Goal: Task Accomplishment & Management: Manage account settings

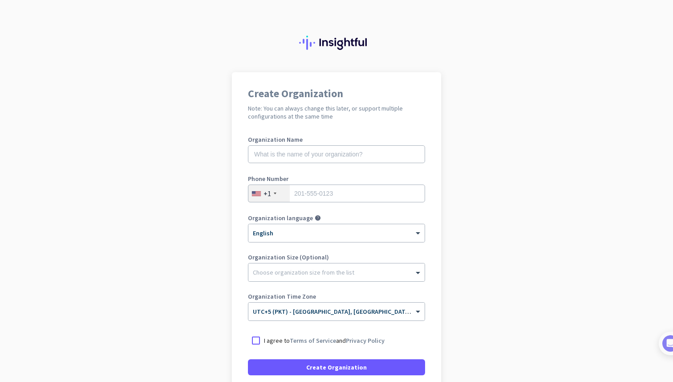
click at [275, 193] on div "+1" at bounding box center [269, 193] width 41 height 17
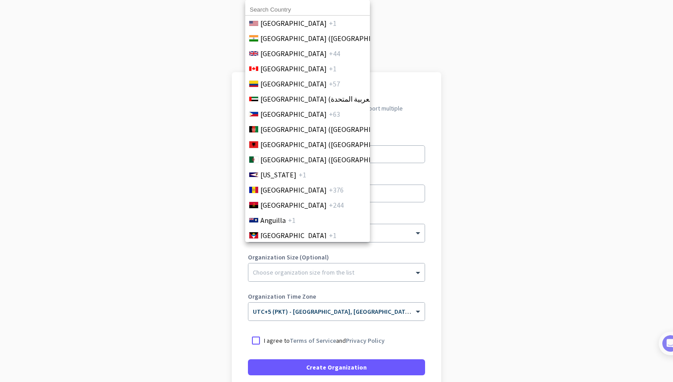
click at [282, 12] on input at bounding box center [307, 10] width 125 height 12
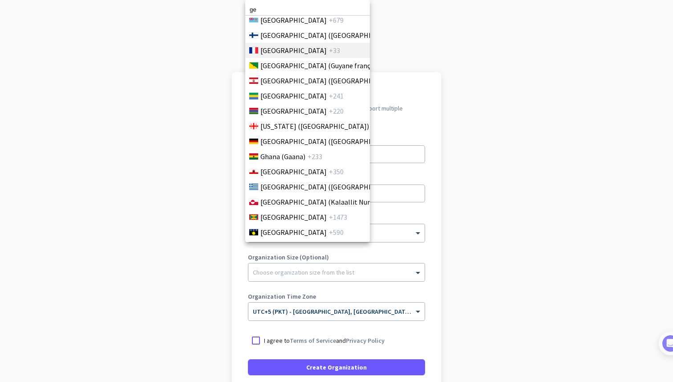
scroll to position [1186, 0]
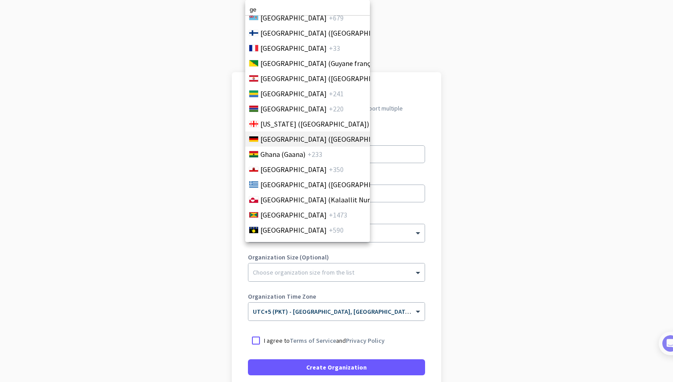
type input "ge"
click at [278, 140] on span "[GEOGRAPHIC_DATA] ([GEOGRAPHIC_DATA])" at bounding box center [330, 139] width 139 height 11
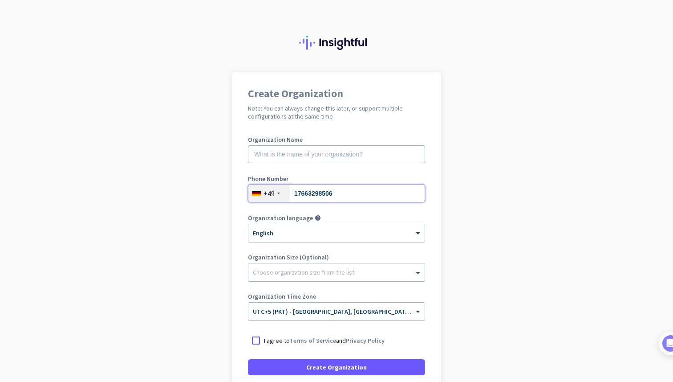
type input "17663298506"
click at [334, 153] on input "text" at bounding box center [336, 154] width 177 height 18
type input "keharful"
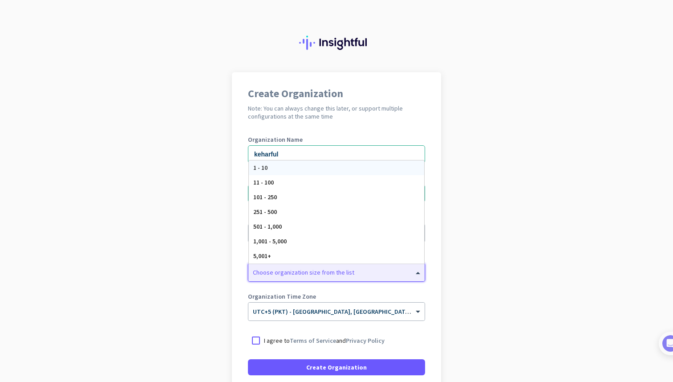
click at [313, 271] on div at bounding box center [337, 269] width 176 height 9
click at [273, 164] on div "1 - 10" at bounding box center [336, 167] width 175 height 15
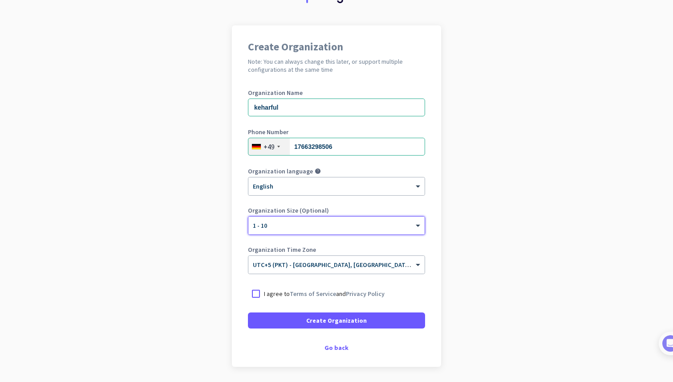
scroll to position [76, 0]
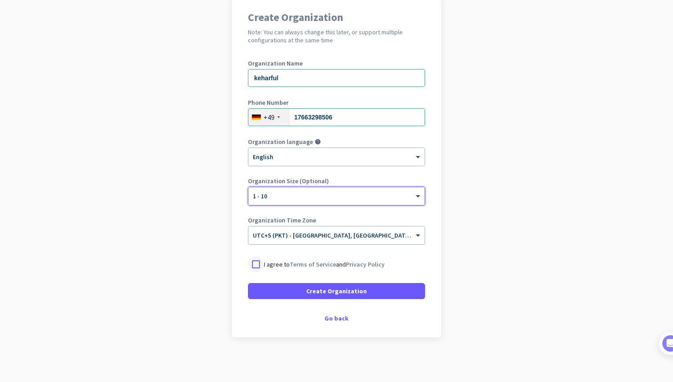
click at [251, 262] on div at bounding box center [256, 264] width 16 height 16
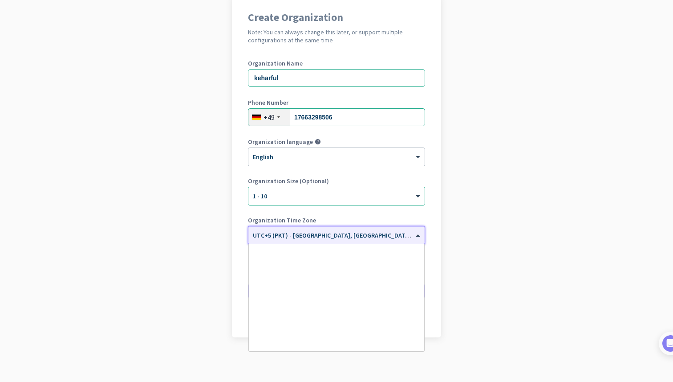
click at [304, 232] on input "text" at bounding box center [328, 232] width 150 height 7
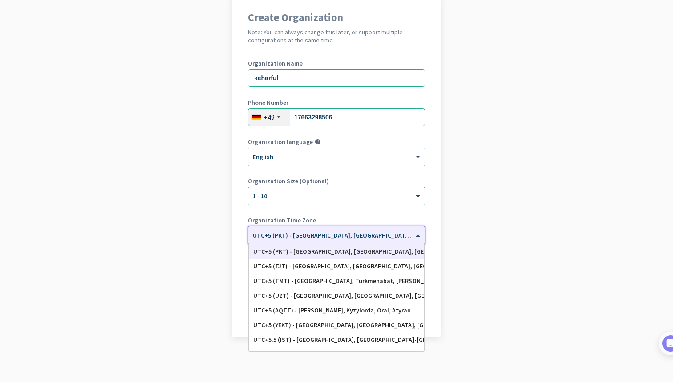
click at [314, 254] on div "UTC+5 (PKT) - [GEOGRAPHIC_DATA], [GEOGRAPHIC_DATA], [GEOGRAPHIC_DATA], [GEOGRAP…" at bounding box center [336, 252] width 167 height 8
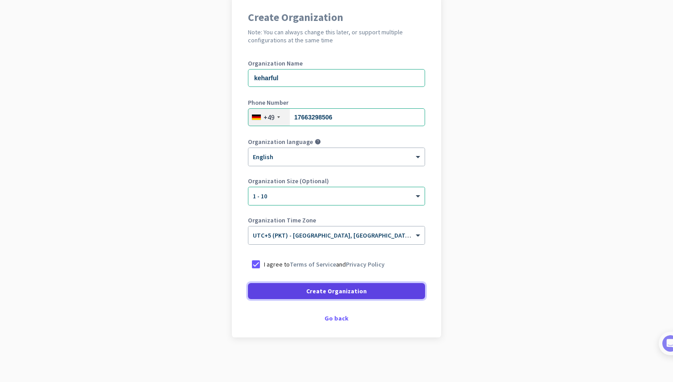
click at [309, 290] on span "Create Organization" at bounding box center [336, 290] width 61 height 9
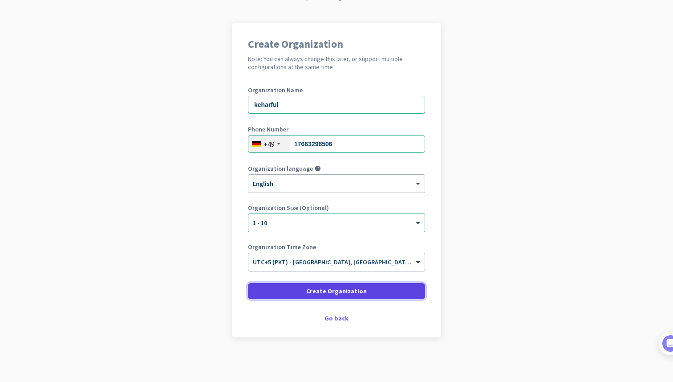
click at [309, 290] on span "Create Organization" at bounding box center [336, 290] width 61 height 9
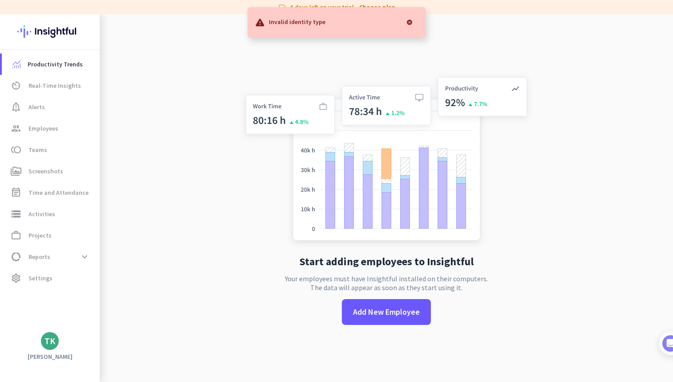
click at [410, 19] on div at bounding box center [410, 22] width 18 height 18
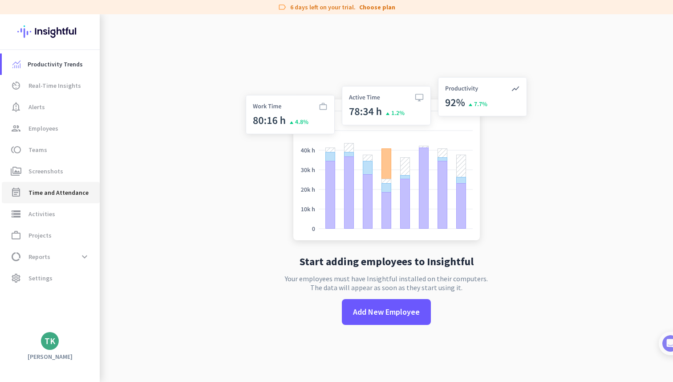
click at [55, 196] on span "Time and Attendance" at bounding box center [59, 192] width 60 height 11
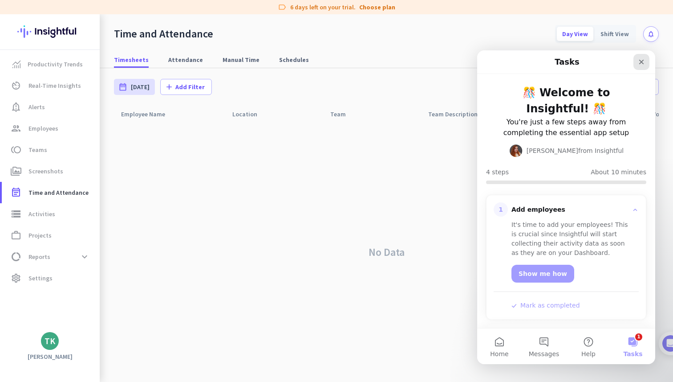
click at [638, 65] on div "Close" at bounding box center [642, 62] width 16 height 16
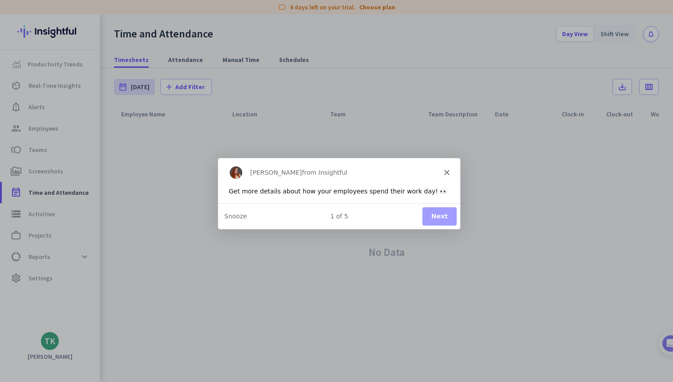
click at [447, 174] on icon "Close" at bounding box center [446, 171] width 5 height 5
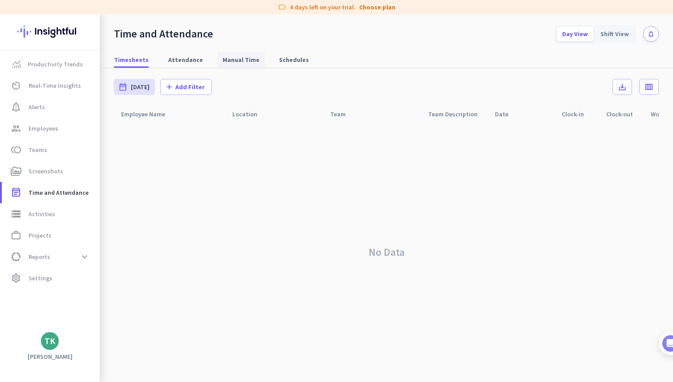
click at [237, 61] on span "Manual Time" at bounding box center [241, 59] width 37 height 9
type input "[DATE] - [DATE]"
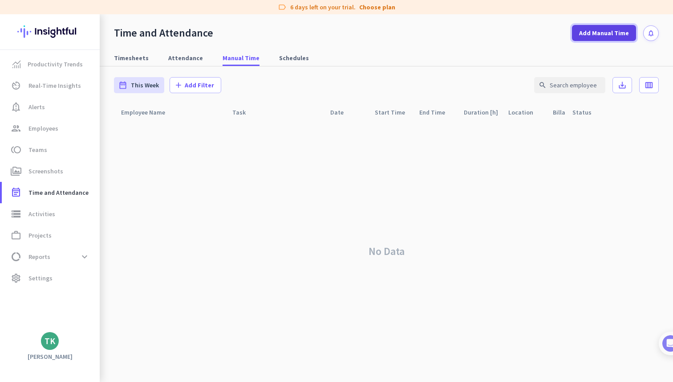
click at [603, 34] on span "Add Manual Time" at bounding box center [604, 33] width 50 height 9
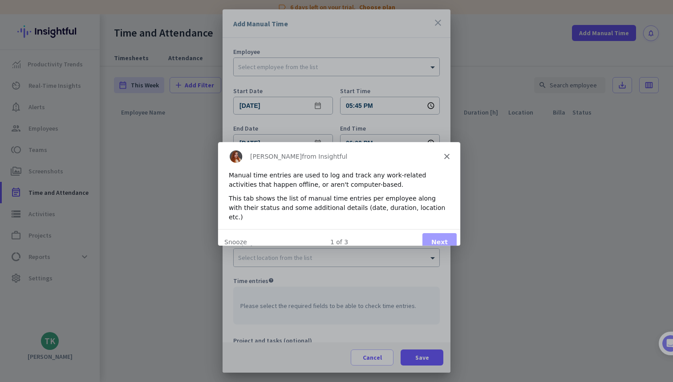
click at [447, 156] on polygon "Close" at bounding box center [446, 155] width 5 height 5
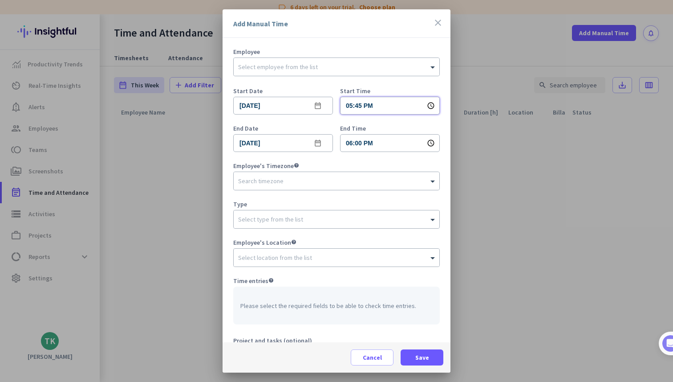
click at [381, 106] on input "05:45 PM" at bounding box center [390, 106] width 100 height 18
click at [305, 106] on div at bounding box center [336, 191] width 673 height 382
click at [293, 106] on input "[DATE]" at bounding box center [283, 106] width 100 height 18
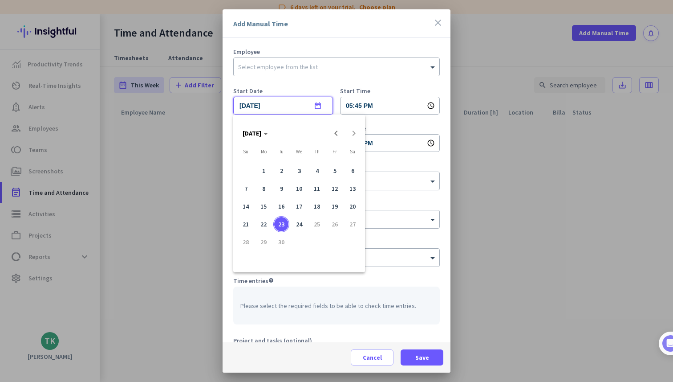
click at [375, 106] on div at bounding box center [336, 191] width 673 height 382
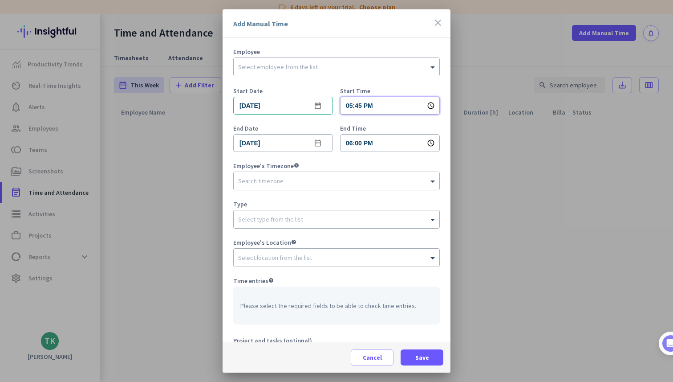
click at [365, 106] on input "05:45 PM" at bounding box center [390, 106] width 100 height 18
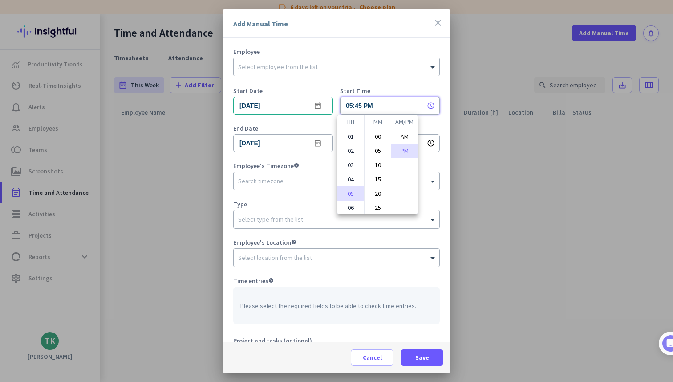
scroll to position [86, 0]
click at [310, 132] on div at bounding box center [336, 191] width 673 height 382
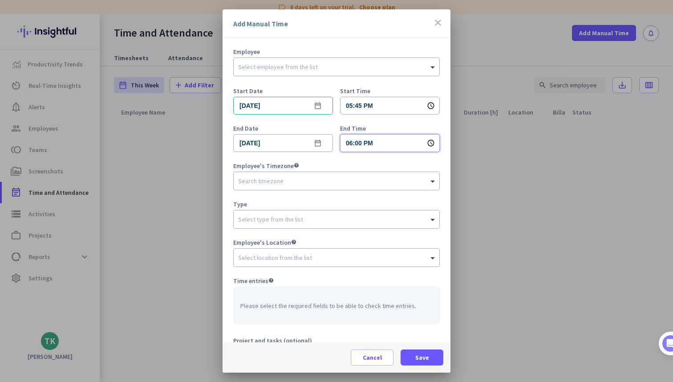
click at [395, 145] on input "06:00 PM" at bounding box center [390, 143] width 100 height 18
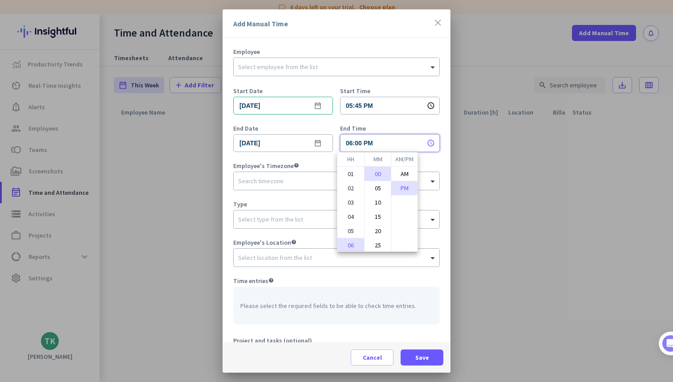
scroll to position [67, 0]
click at [418, 118] on div at bounding box center [336, 191] width 673 height 382
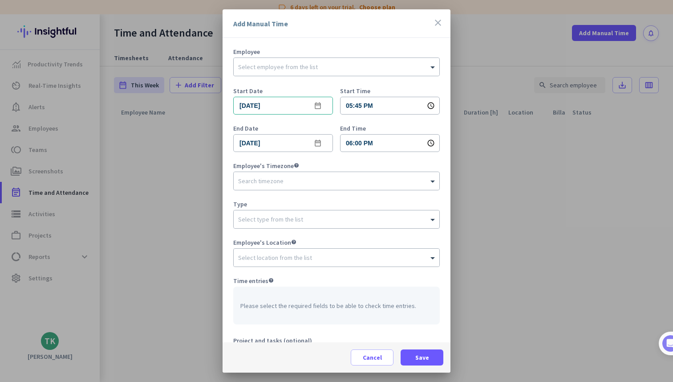
click at [427, 106] on icon "schedule" at bounding box center [431, 106] width 8 height 8
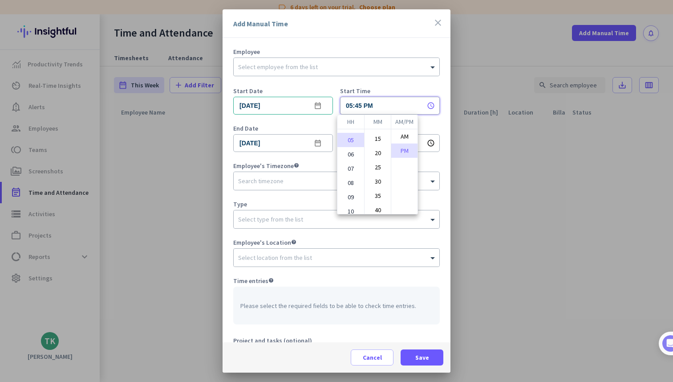
scroll to position [0, 0]
click at [374, 136] on li "00" at bounding box center [378, 136] width 26 height 14
click at [375, 179] on li "15" at bounding box center [378, 179] width 26 height 14
click at [377, 131] on li "00" at bounding box center [378, 136] width 26 height 14
click at [432, 181] on div at bounding box center [336, 191] width 673 height 382
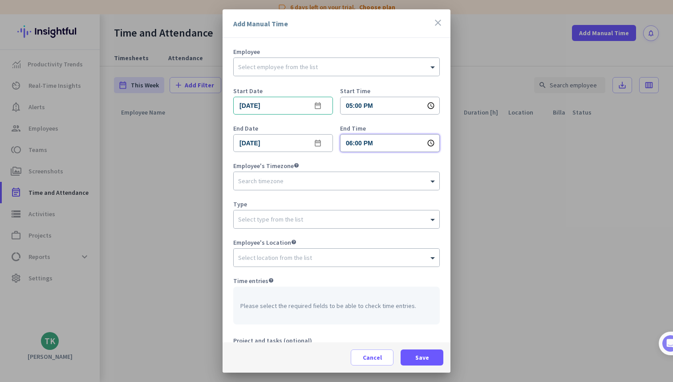
click at [373, 144] on input "06:00 PM" at bounding box center [390, 143] width 100 height 18
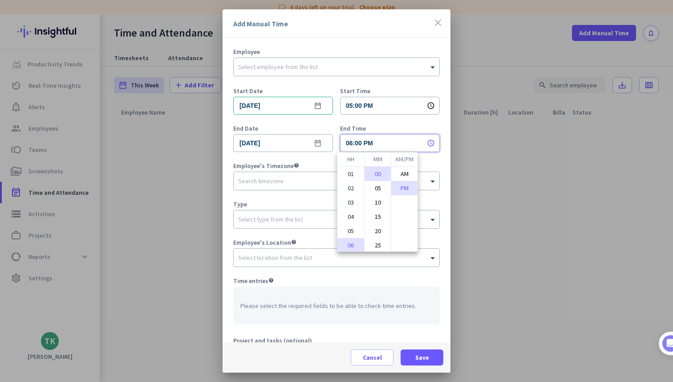
scroll to position [67, 0]
click at [384, 104] on div at bounding box center [336, 191] width 673 height 382
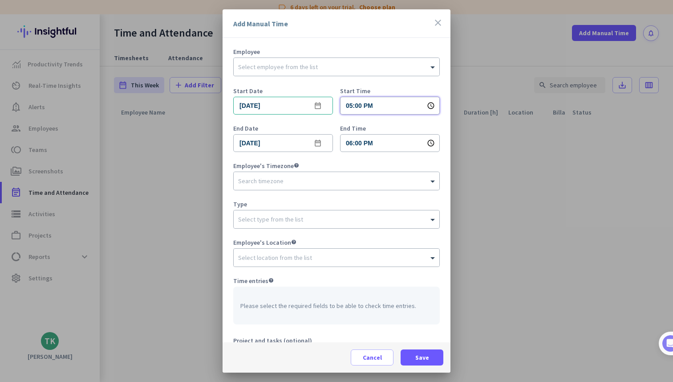
click at [382, 104] on input "05:00 PM" at bounding box center [390, 106] width 100 height 18
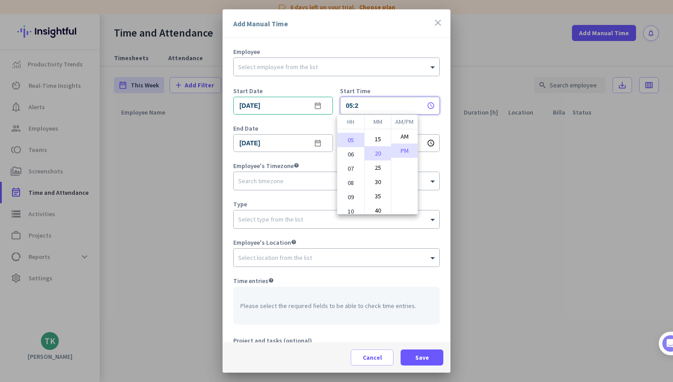
scroll to position [0, 0]
type input "05:01 PM"
click at [424, 132] on div at bounding box center [336, 191] width 673 height 382
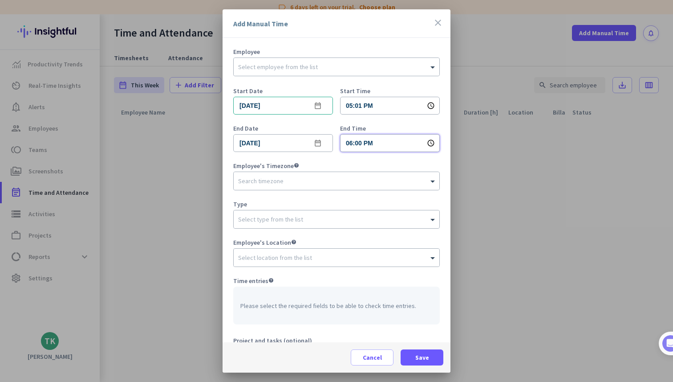
click at [355, 145] on input "06:00 PM" at bounding box center [390, 143] width 100 height 18
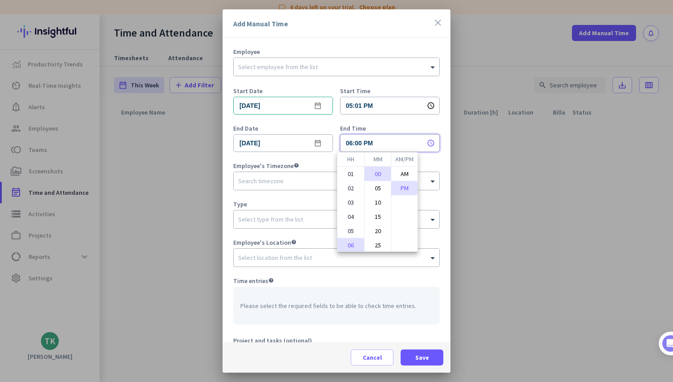
scroll to position [67, 0]
click at [358, 143] on div at bounding box center [336, 191] width 673 height 382
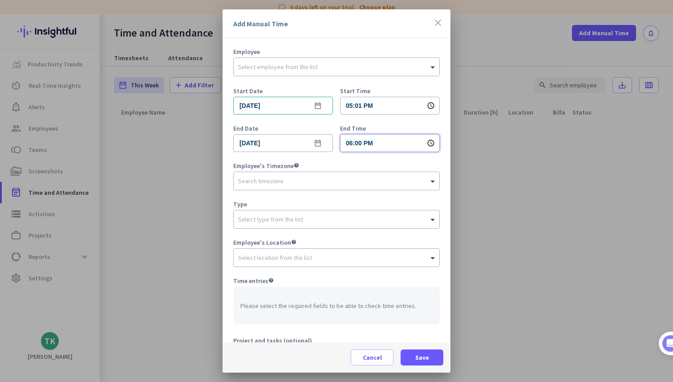
click at [358, 143] on input "06:00 PM" at bounding box center [390, 143] width 100 height 18
click at [358, 144] on input "06:01" at bounding box center [390, 143] width 100 height 18
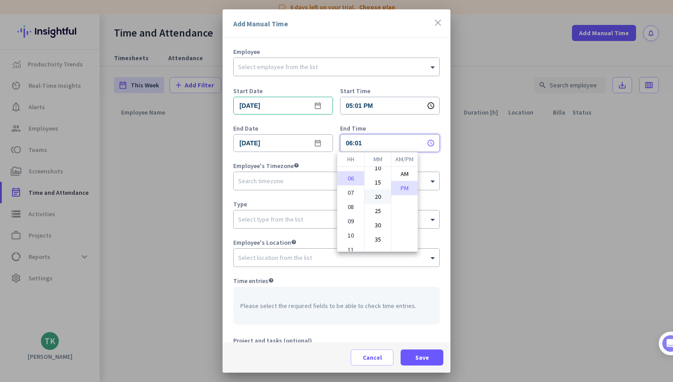
scroll to position [0, 0]
type input "06:01 PM"
click at [430, 209] on div at bounding box center [336, 191] width 673 height 382
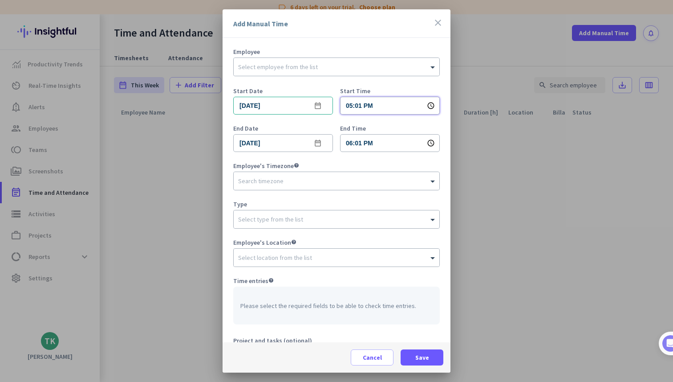
click at [415, 106] on input "05:01 PM" at bounding box center [390, 106] width 100 height 18
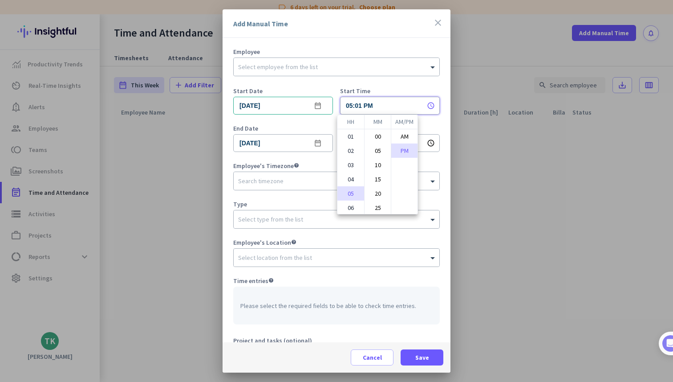
scroll to position [53, 0]
click at [592, 246] on div at bounding box center [336, 191] width 673 height 382
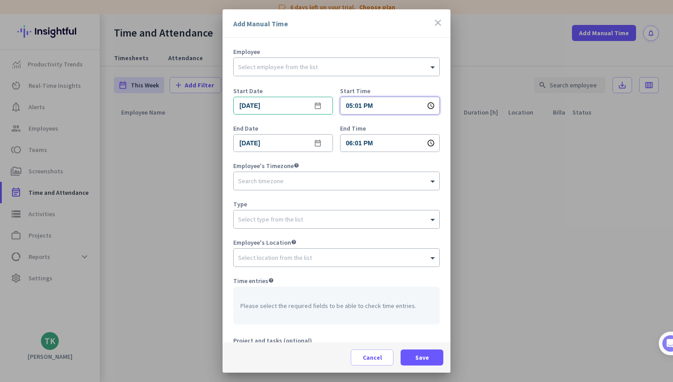
click at [401, 112] on input "05:01 PM" at bounding box center [390, 106] width 100 height 18
